Goal: Transaction & Acquisition: Subscribe to service/newsletter

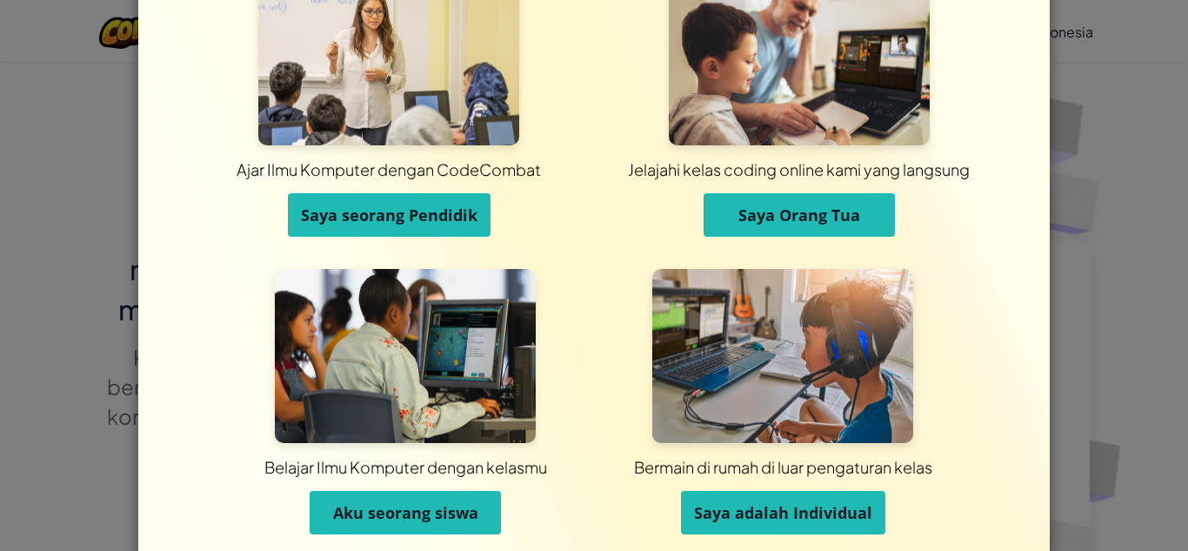
scroll to position [138, 0]
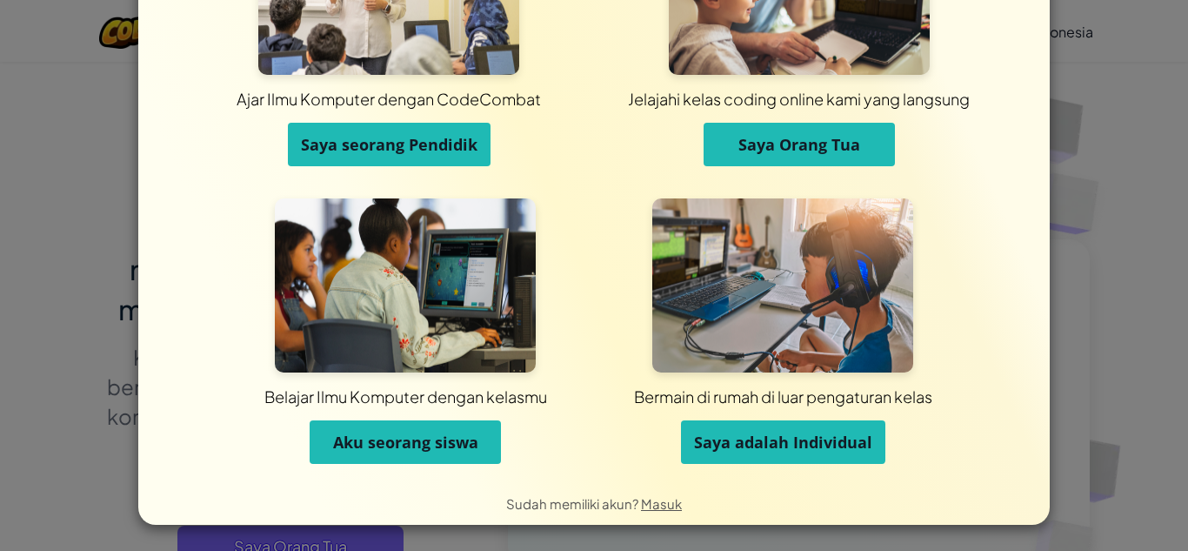
click at [442, 438] on span "Aku seorang siswa" at bounding box center [405, 441] width 145 height 21
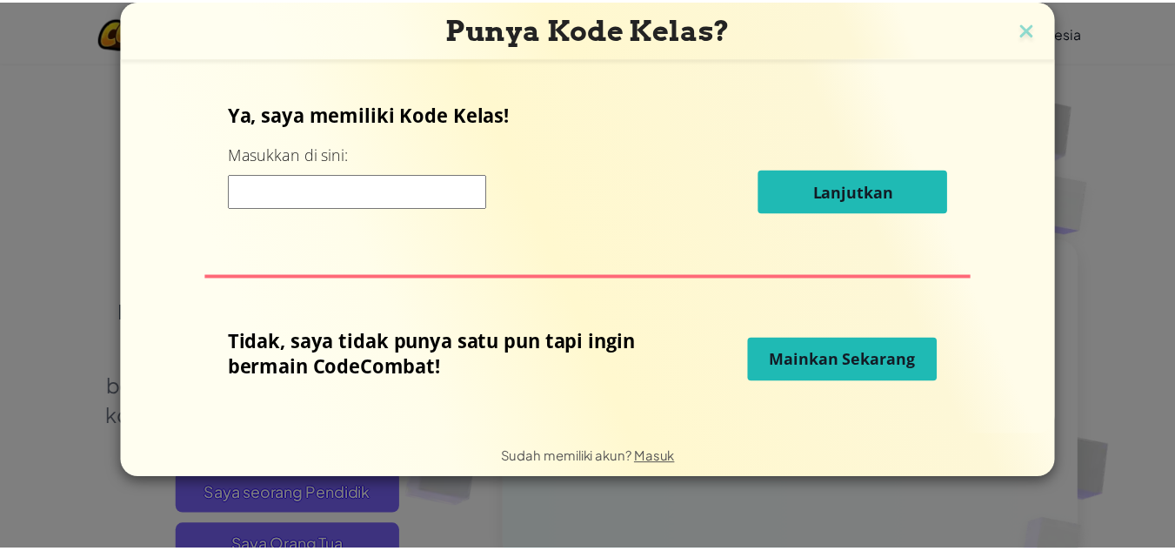
scroll to position [0, 0]
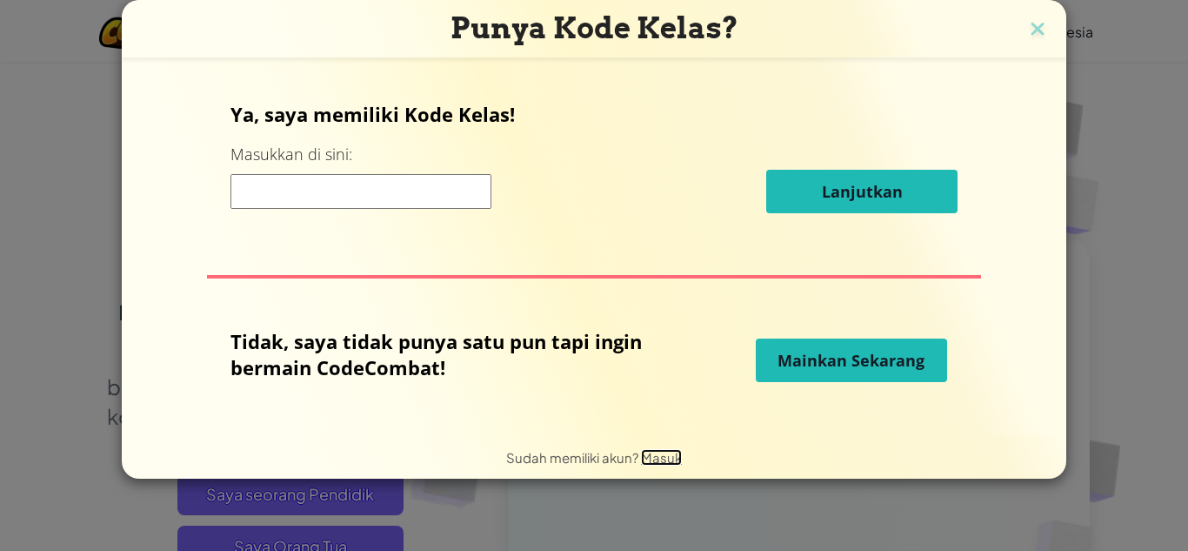
click at [648, 461] on span "Masuk" at bounding box center [661, 457] width 41 height 17
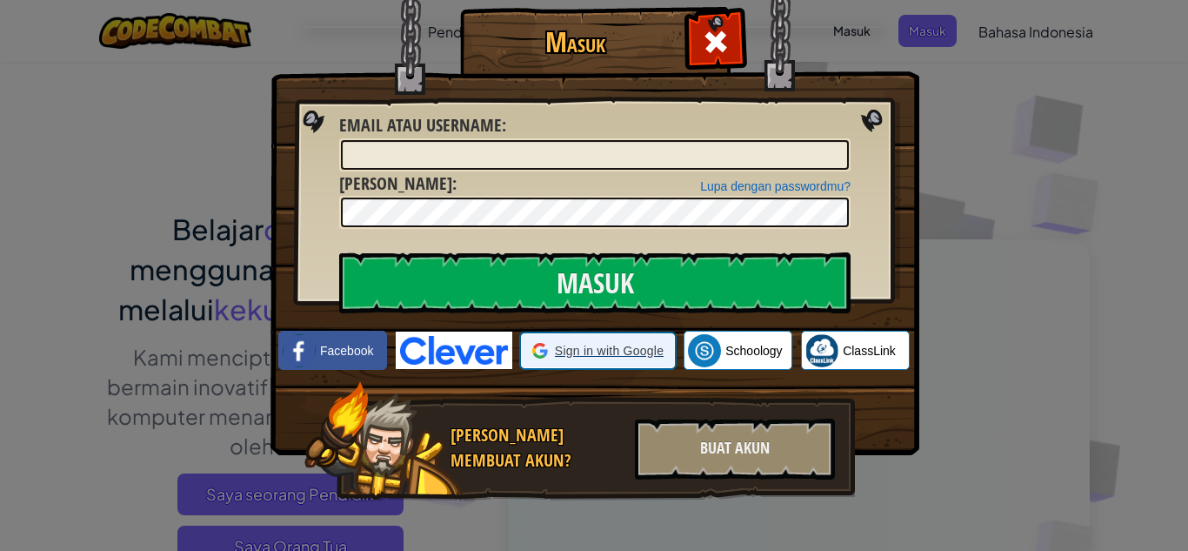
click at [585, 358] on span "Sign in with Google" at bounding box center [609, 350] width 109 height 17
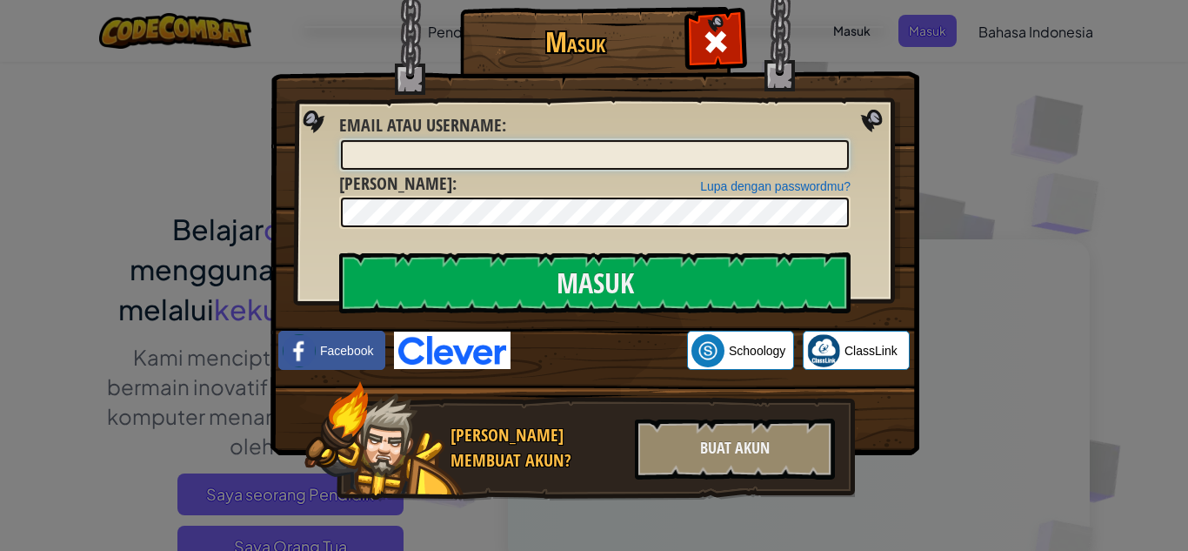
click at [583, 153] on input "Email atau username :" at bounding box center [595, 155] width 508 height 30
click at [1173, 173] on div "Masuk Kesalahan tidak diketahui Email atau username : Lupa dengan passwordmu? K…" at bounding box center [594, 275] width 1188 height 551
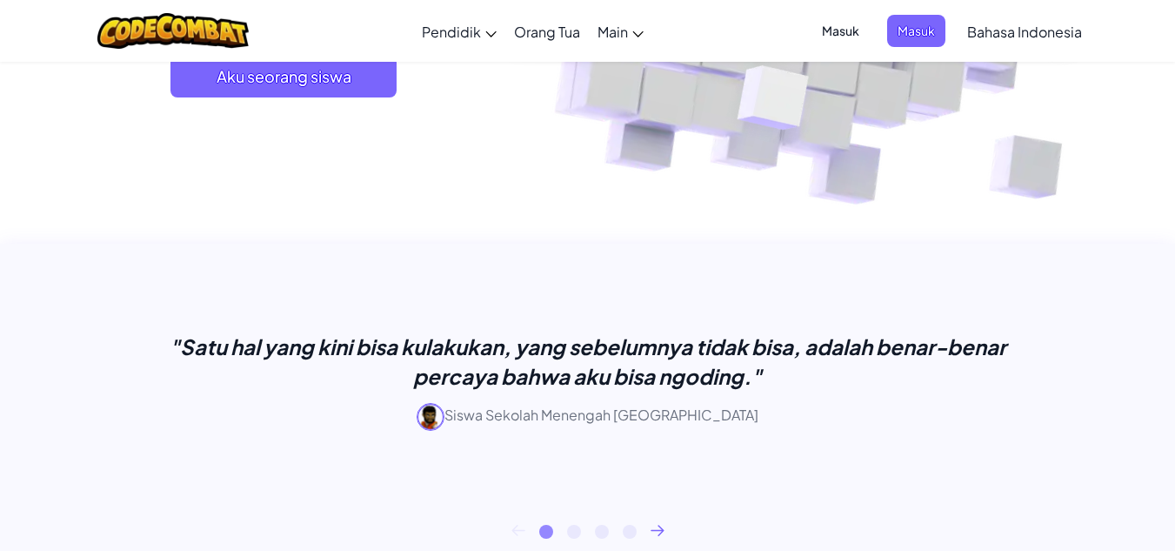
scroll to position [261, 0]
